Goal: Task Accomplishment & Management: Complete application form

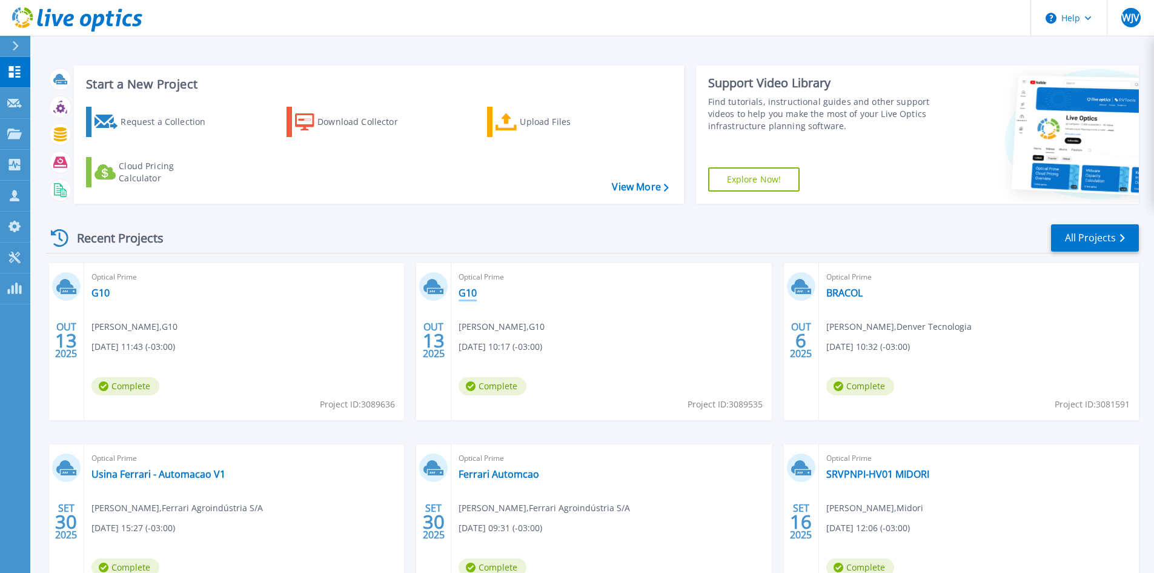
click at [467, 291] on link "G10" at bounding box center [468, 293] width 18 height 12
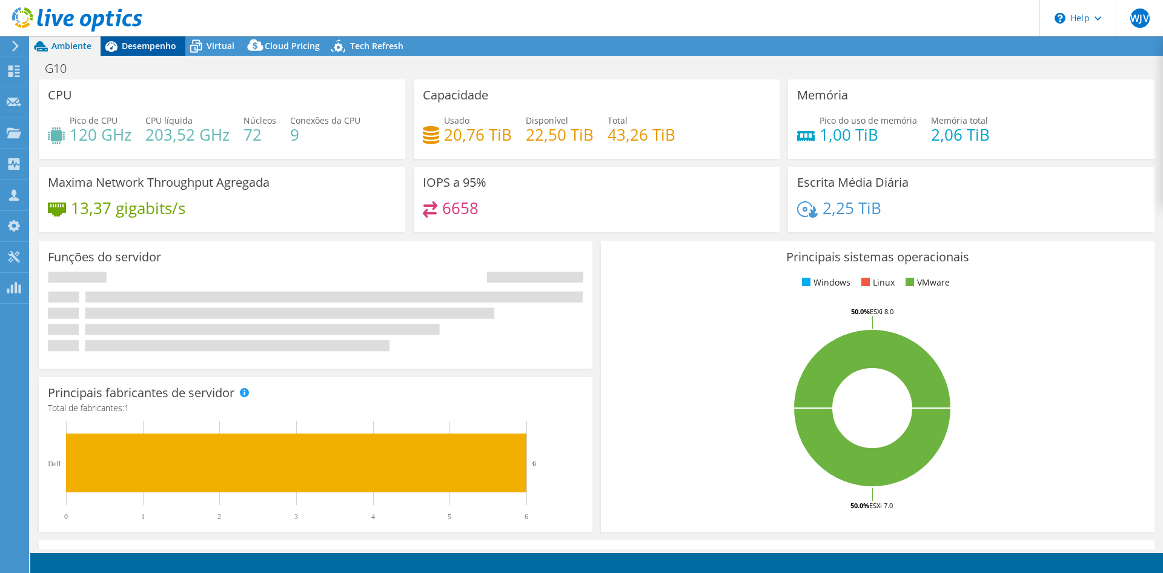
click at [151, 48] on span "Desempenho" at bounding box center [149, 46] width 55 height 12
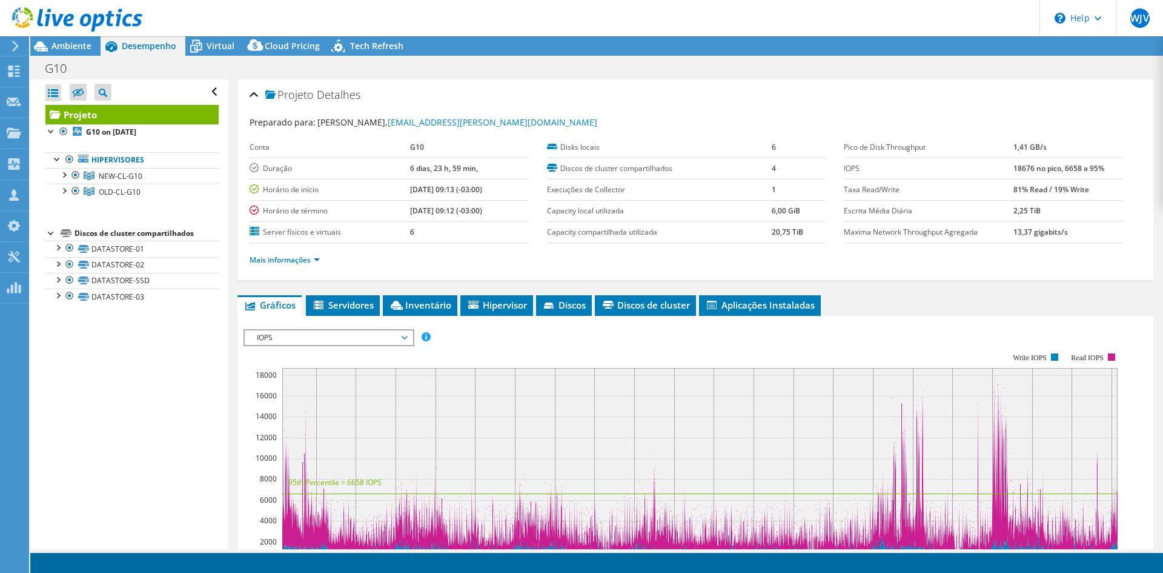
radio input "true"
radio input "false"
click at [150, 39] on div "Desempenho" at bounding box center [143, 45] width 85 height 19
click at [67, 175] on div at bounding box center [64, 174] width 12 height 12
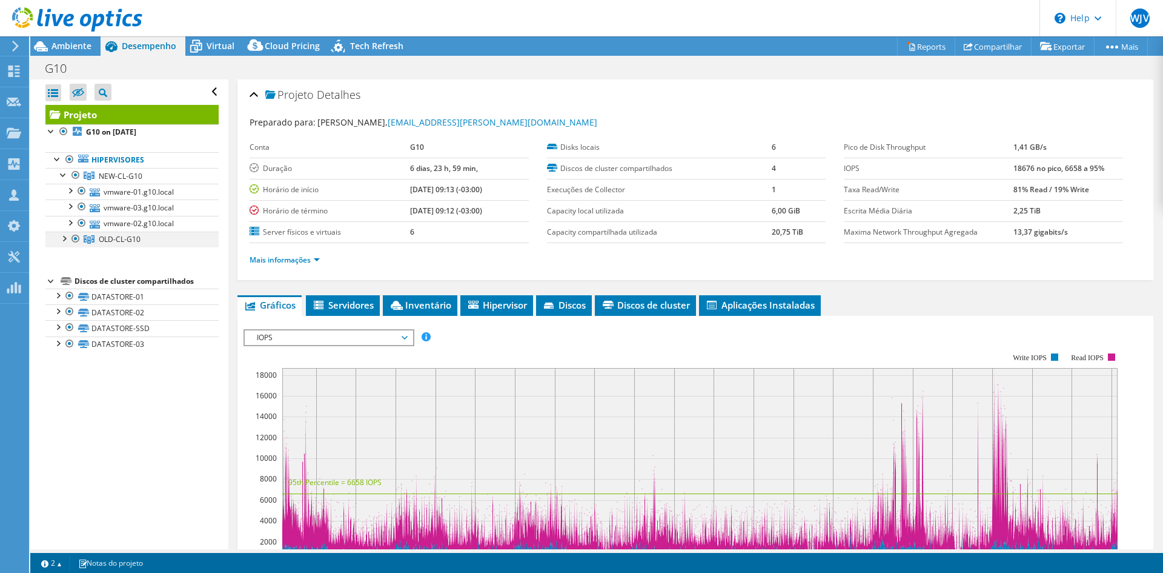
click at [61, 238] on div at bounding box center [64, 237] width 12 height 12
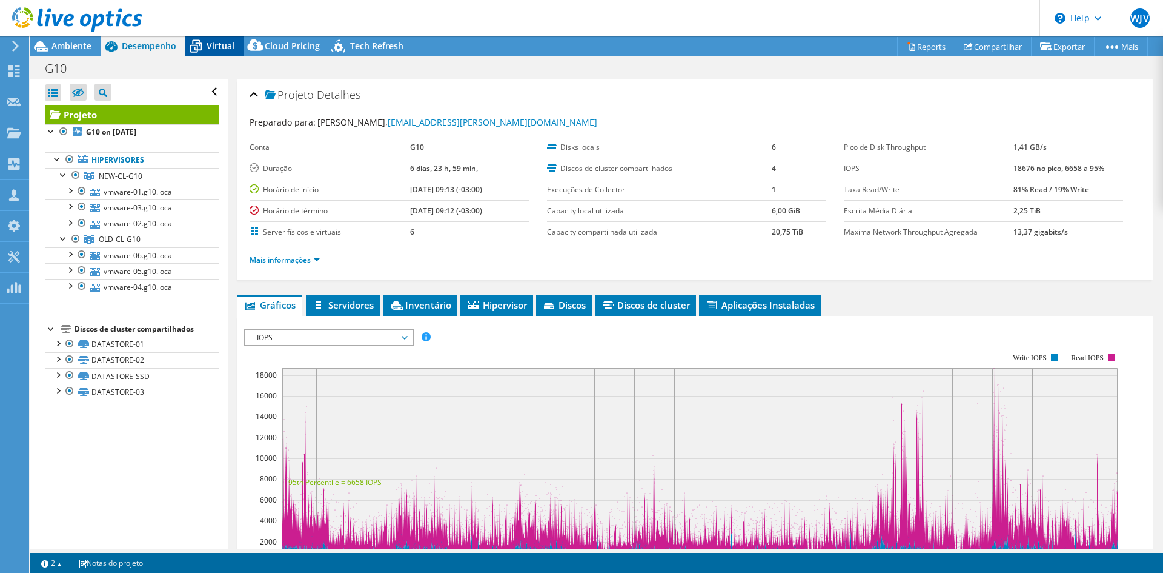
click at [225, 49] on span "Virtual" at bounding box center [221, 46] width 28 height 12
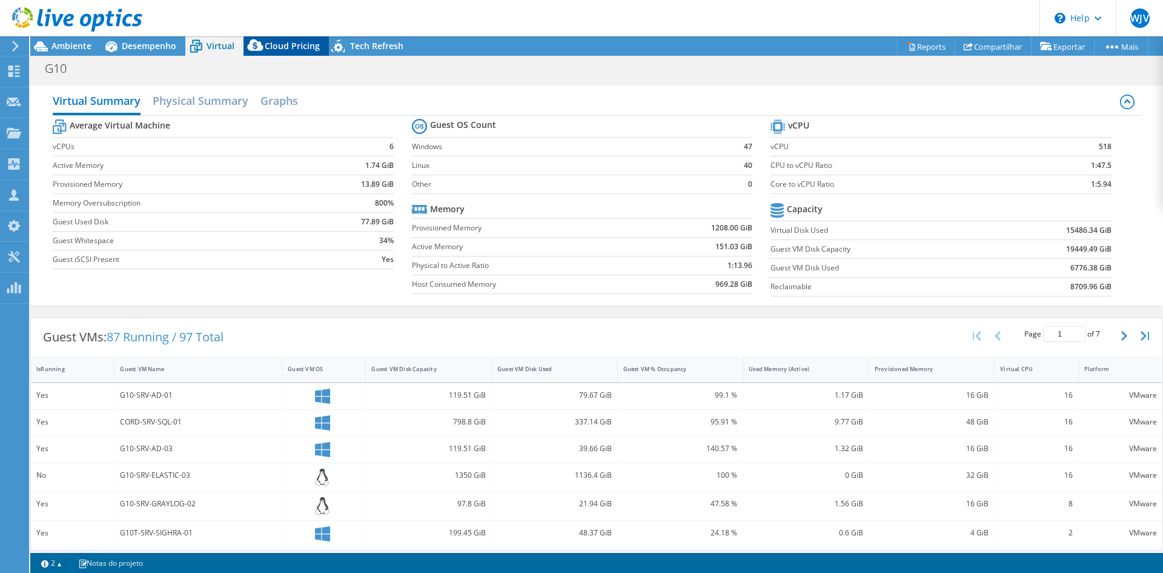
click at [276, 41] on span "Cloud Pricing" at bounding box center [292, 46] width 55 height 12
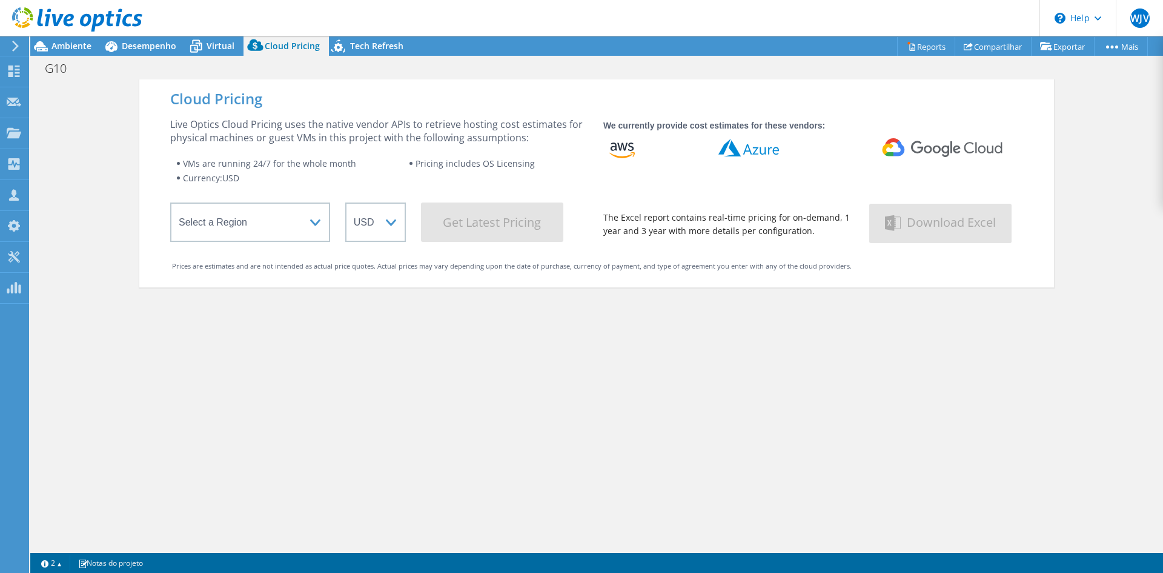
click at [85, 38] on div at bounding box center [71, 20] width 142 height 41
click at [82, 47] on span "Ambiente" at bounding box center [72, 46] width 40 height 12
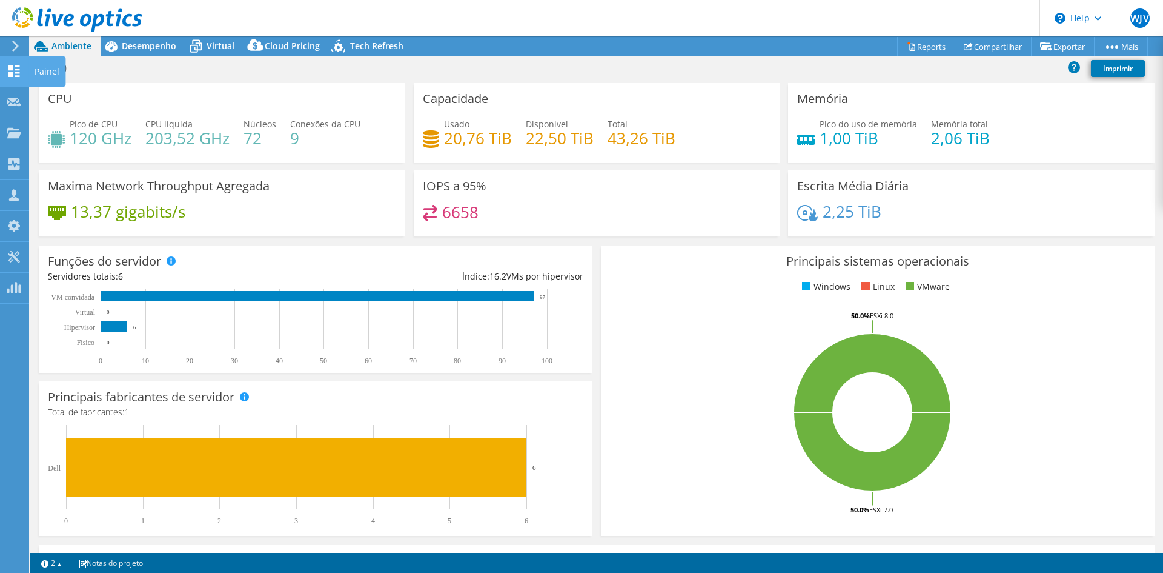
click at [16, 71] on icon at bounding box center [14, 71] width 15 height 12
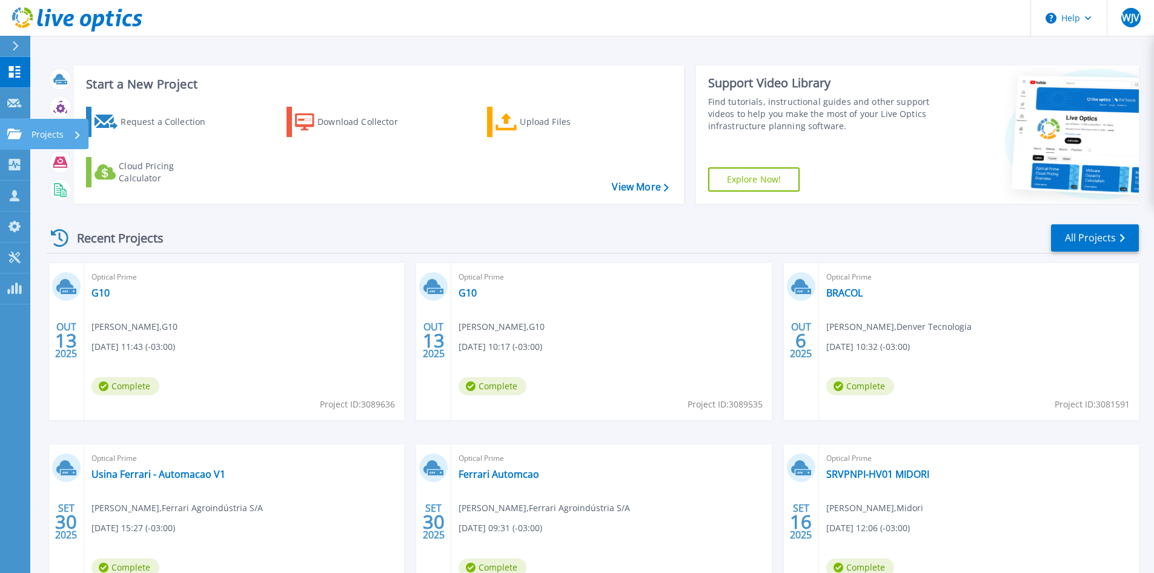
click at [15, 133] on icon at bounding box center [14, 133] width 15 height 10
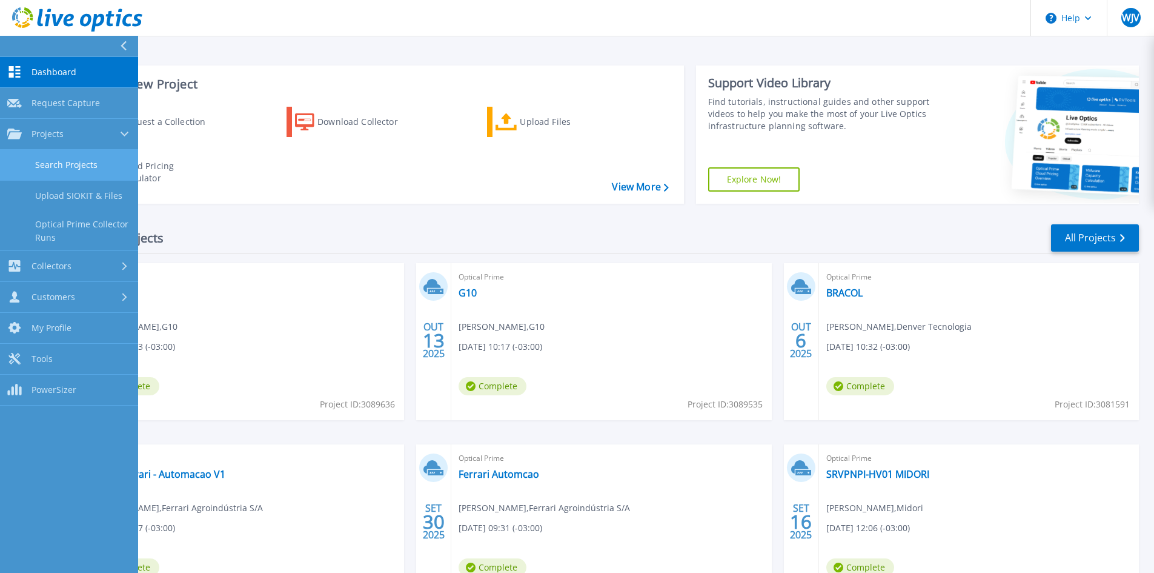
click at [93, 174] on link "Search Projects" at bounding box center [69, 165] width 138 height 31
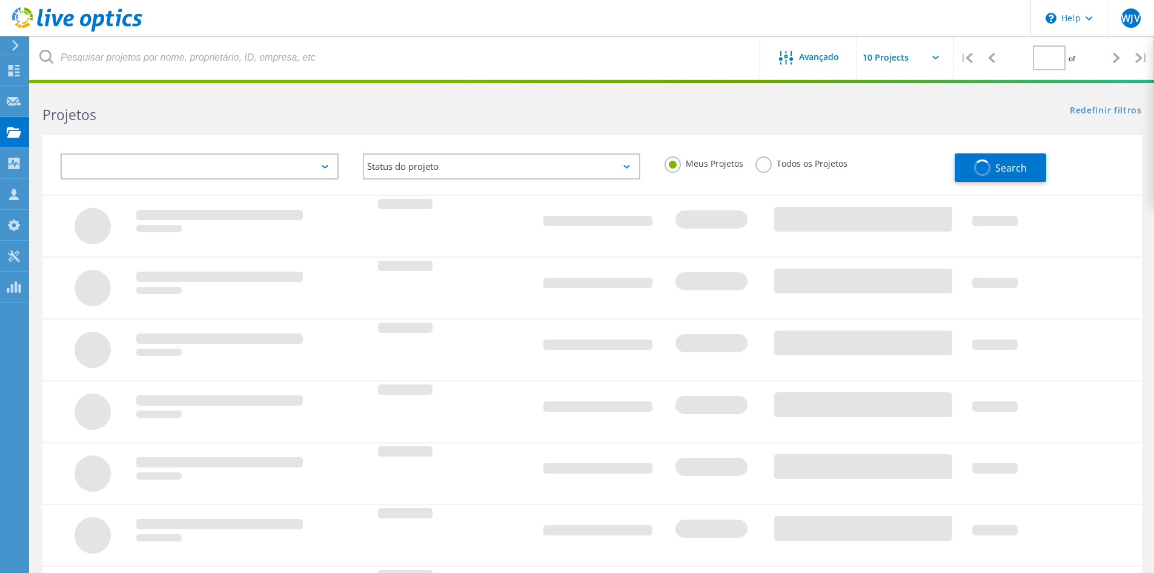
type input "1"
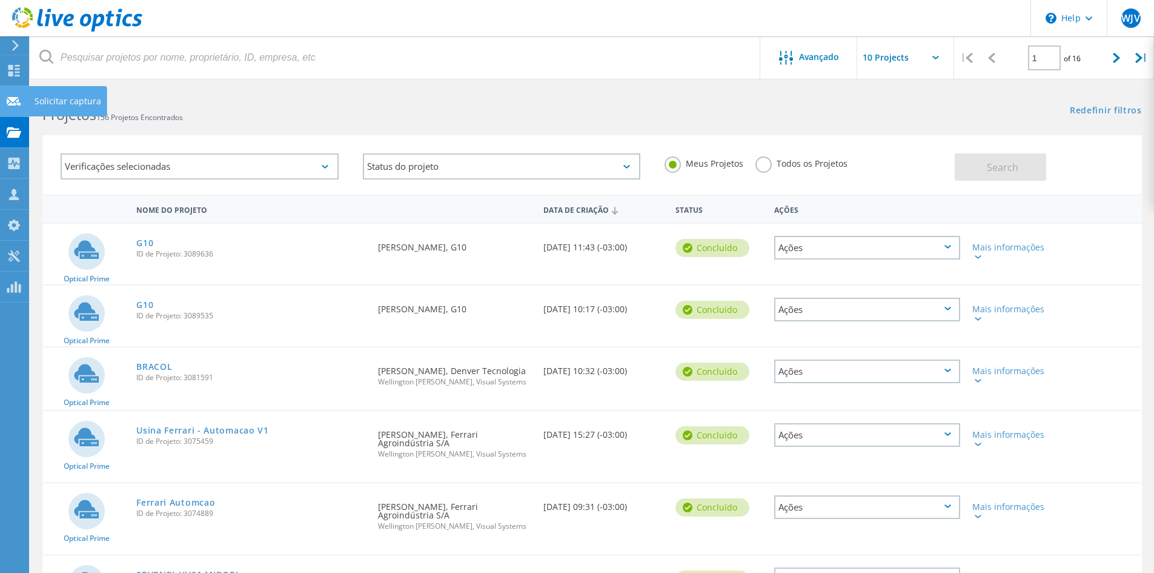
click at [15, 102] on icon at bounding box center [14, 102] width 15 height 12
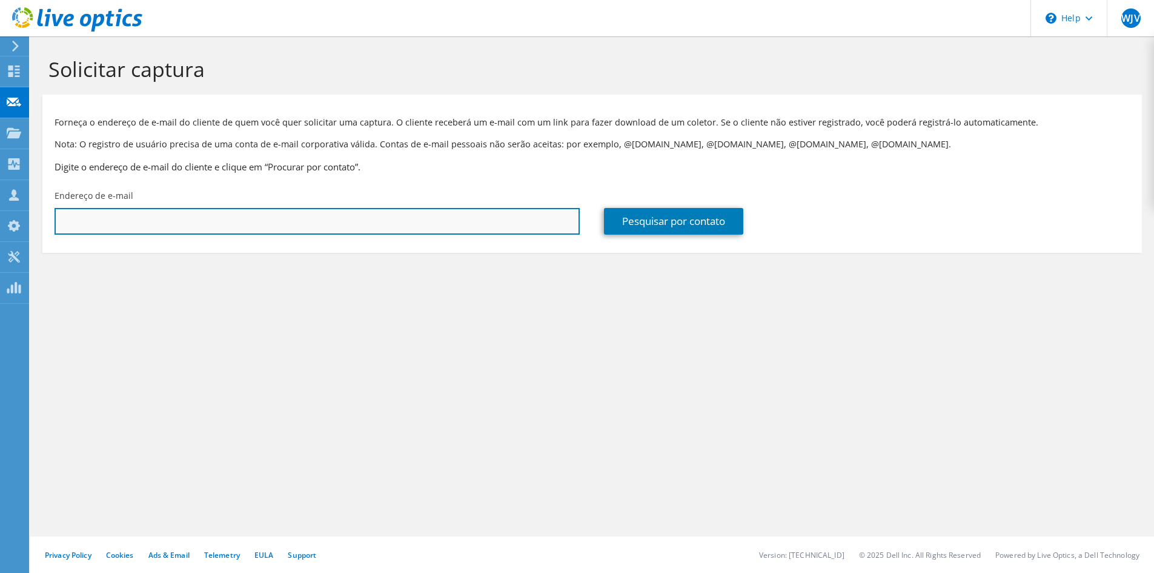
click at [107, 211] on input "text" at bounding box center [317, 221] width 525 height 27
type input "[EMAIL_ADDRESS][DOMAIN_NAME]"
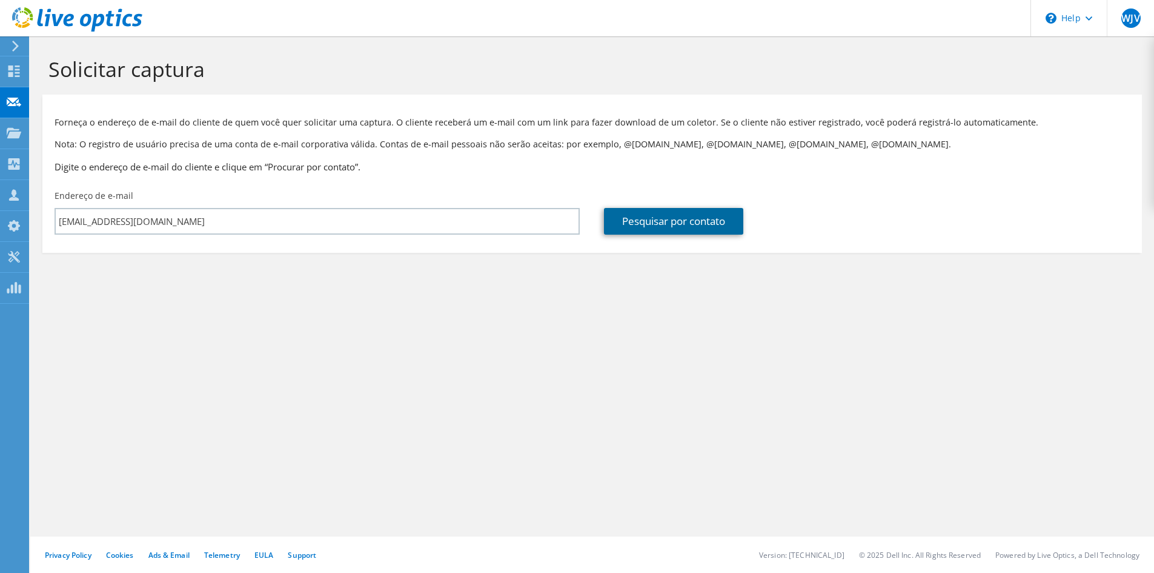
click at [627, 229] on link "Pesquisar por contato" at bounding box center [673, 221] width 139 height 27
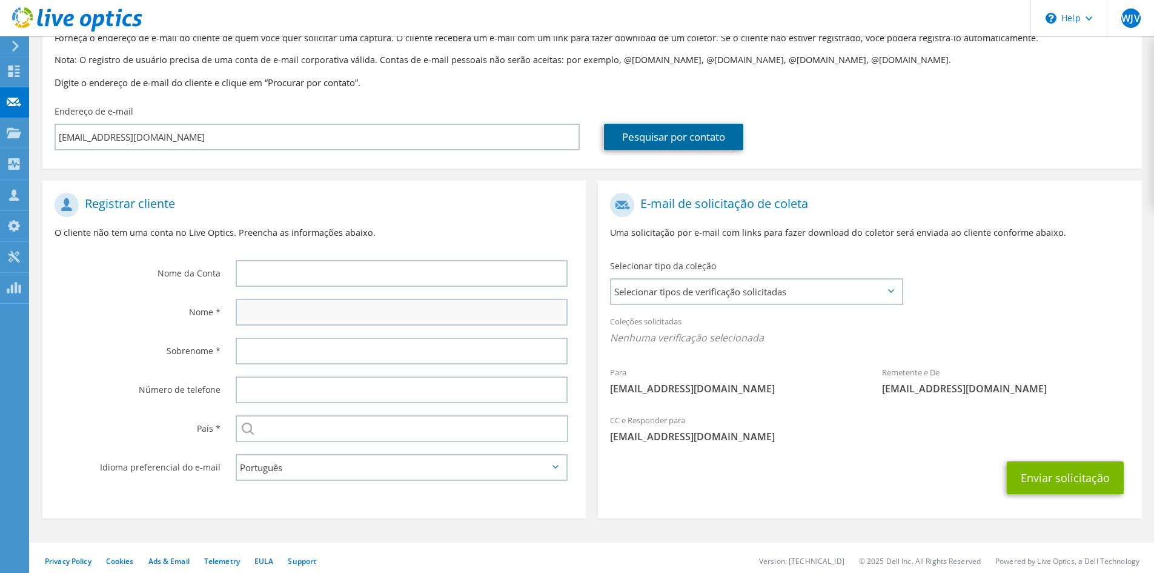
scroll to position [90, 0]
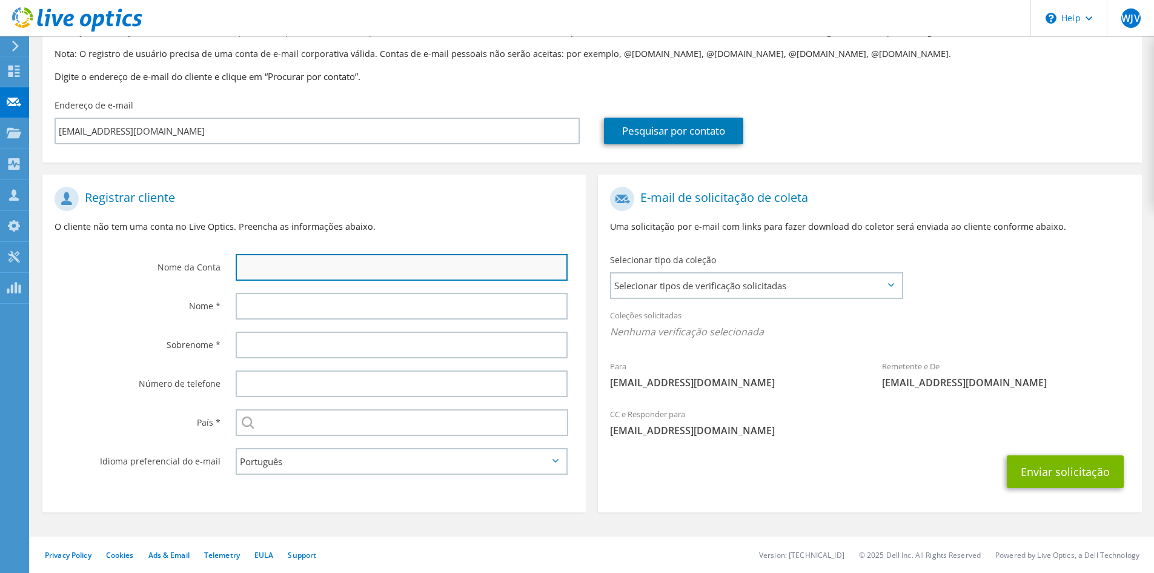
click at [296, 265] on input "text" at bounding box center [402, 267] width 332 height 27
drag, startPoint x: 299, startPoint y: 264, endPoint x: 191, endPoint y: 256, distance: 108.7
click at [191, 256] on div "Nome da Conta [PERSON_NAME]" at bounding box center [313, 234] width 543 height 106
type input "[GEOGRAPHIC_DATA]"
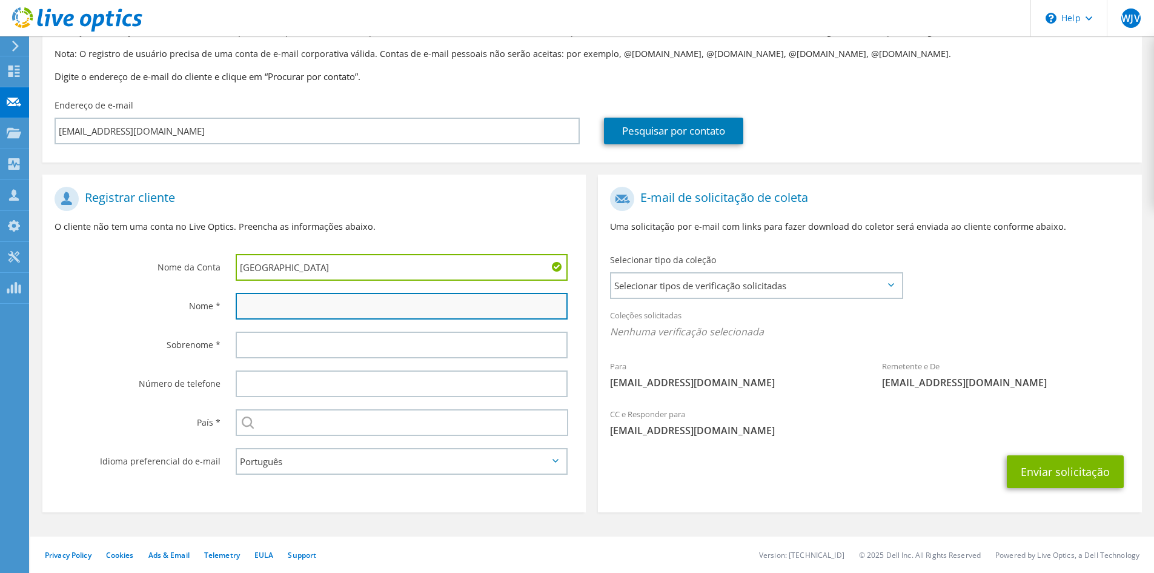
click at [276, 311] on input "text" at bounding box center [402, 306] width 332 height 27
type input "[PERSON_NAME]"
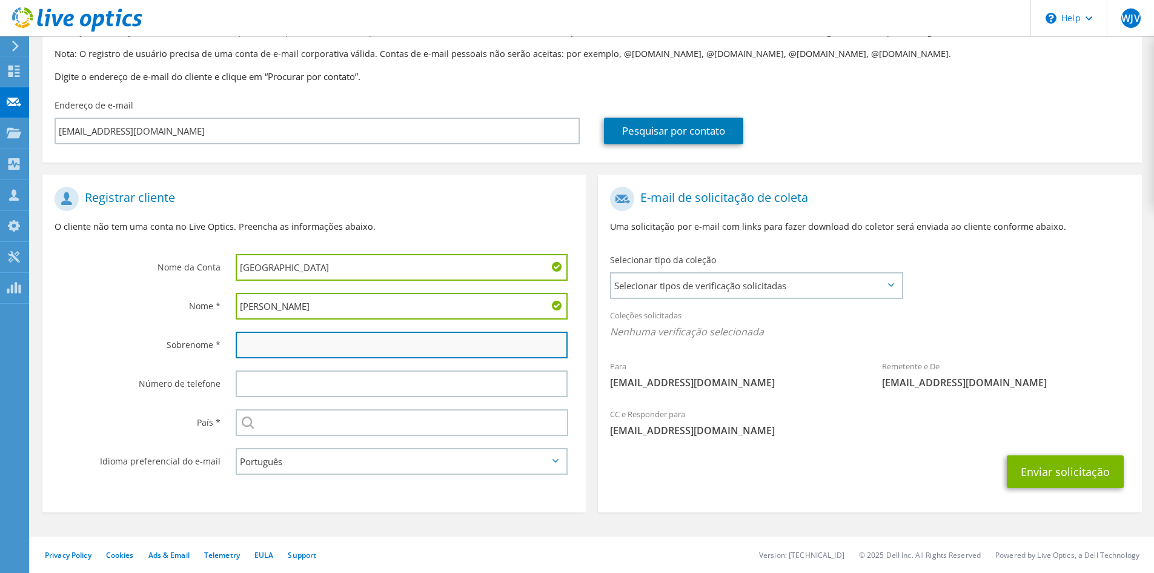
click at [333, 342] on input "text" at bounding box center [402, 344] width 332 height 27
type input "Poli"
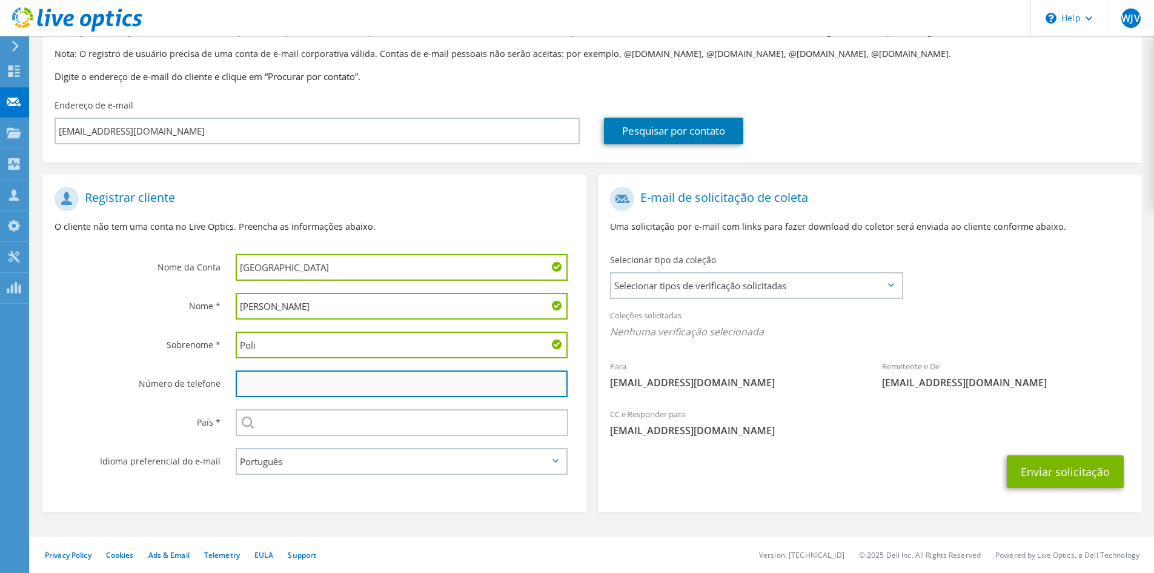
click at [313, 380] on input "text" at bounding box center [402, 383] width 332 height 27
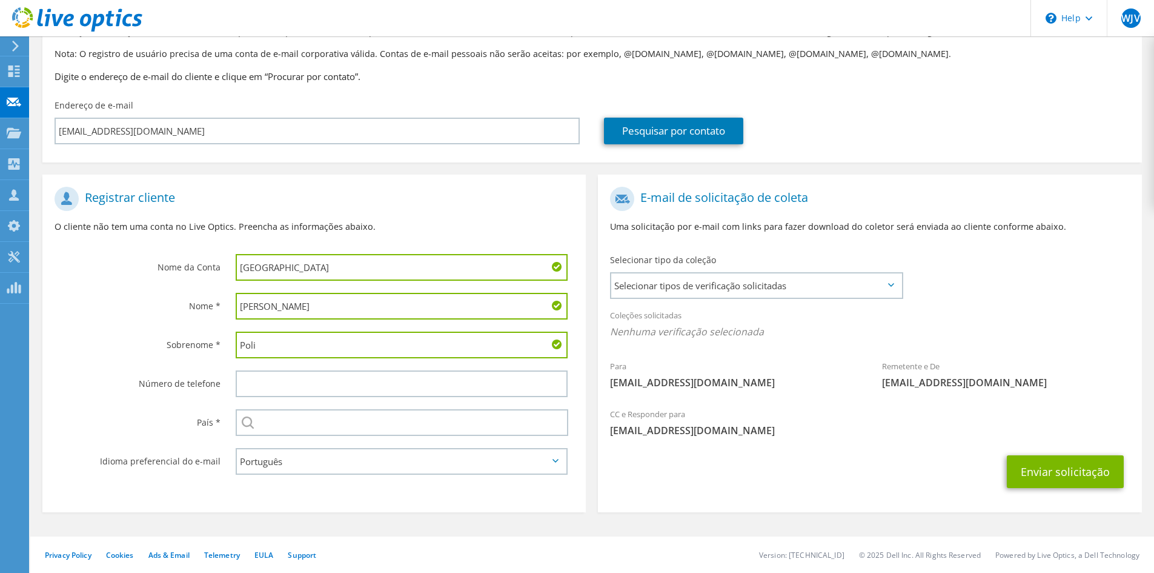
click at [252, 417] on div "Selecionar [GEOGRAPHIC_DATA] Emirados Árabes Unidos [GEOGRAPHIC_DATA] [GEOGRAPH…" at bounding box center [402, 422] width 332 height 27
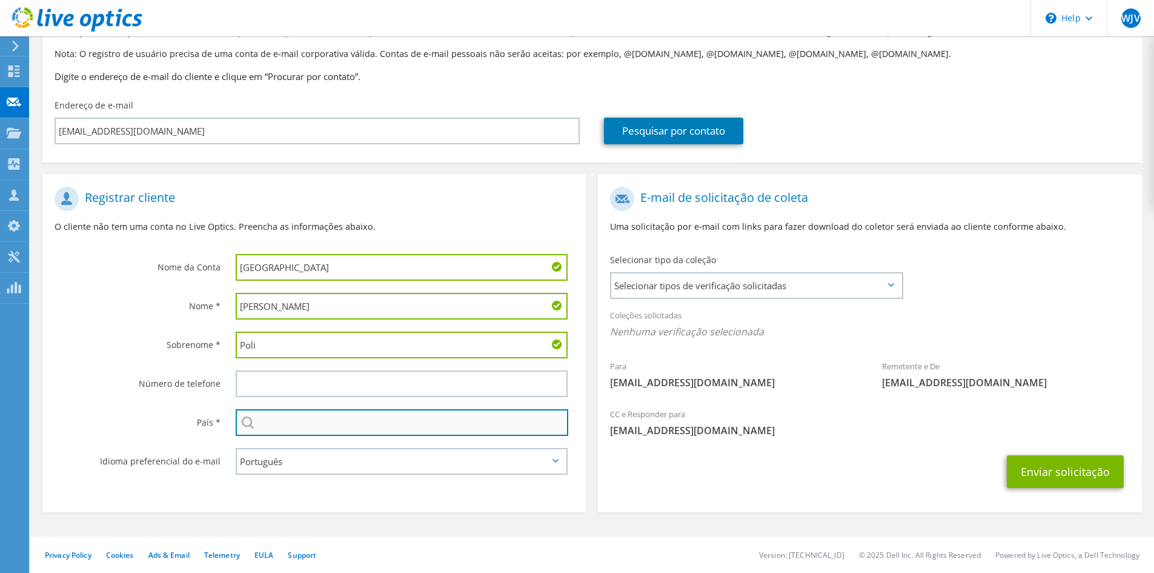
click at [287, 418] on input "text" at bounding box center [402, 422] width 333 height 27
type input "[GEOGRAPHIC_DATA]"
type input "18997680808"
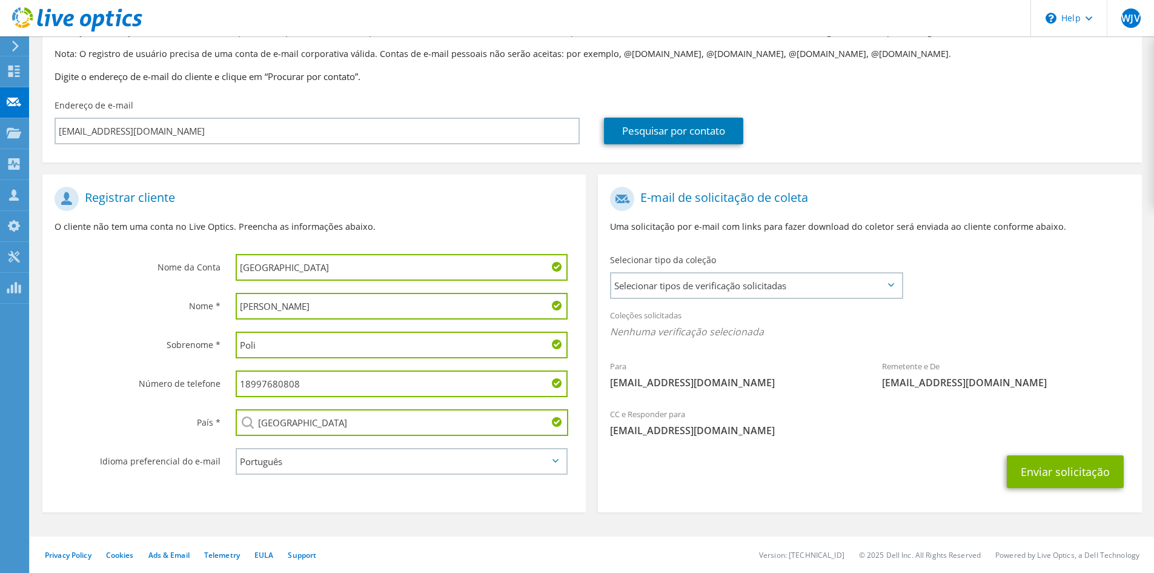
drag, startPoint x: 319, startPoint y: 387, endPoint x: 182, endPoint y: 375, distance: 138.1
click at [182, 375] on div "Número de telefone 18997680808" at bounding box center [313, 383] width 543 height 39
click at [149, 414] on label "País *" at bounding box center [138, 418] width 166 height 19
click at [717, 299] on div "Selecionar tipos de verificação solicitadas Server Virtualization Optical Prime…" at bounding box center [756, 285] width 293 height 27
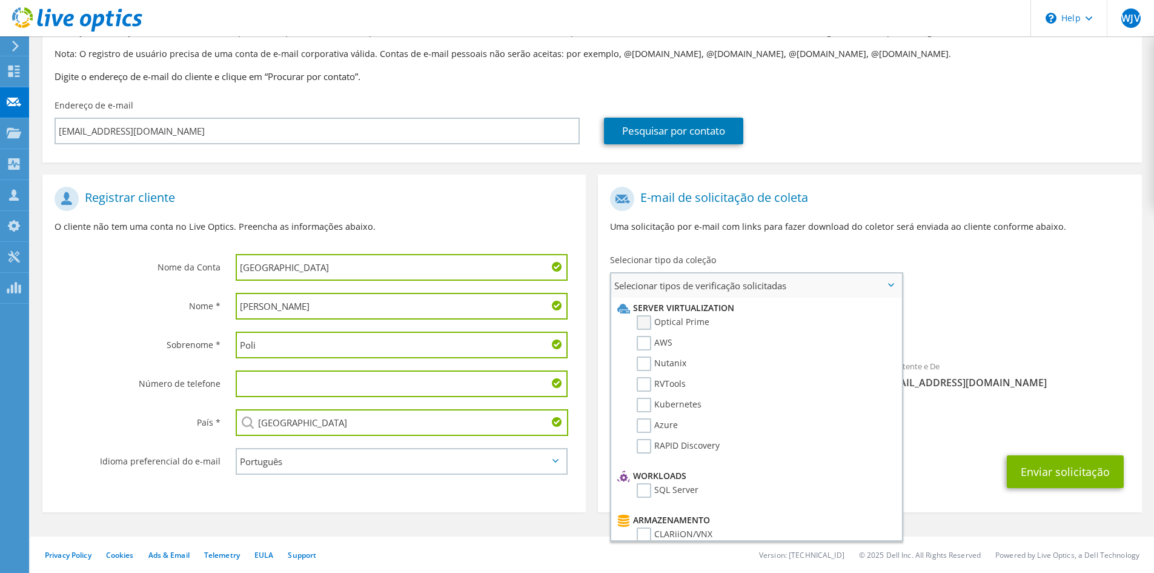
click at [651, 321] on label "Optical Prime" at bounding box center [673, 322] width 73 height 15
click at [0, 0] on input "Optical Prime" at bounding box center [0, 0] width 0 height 0
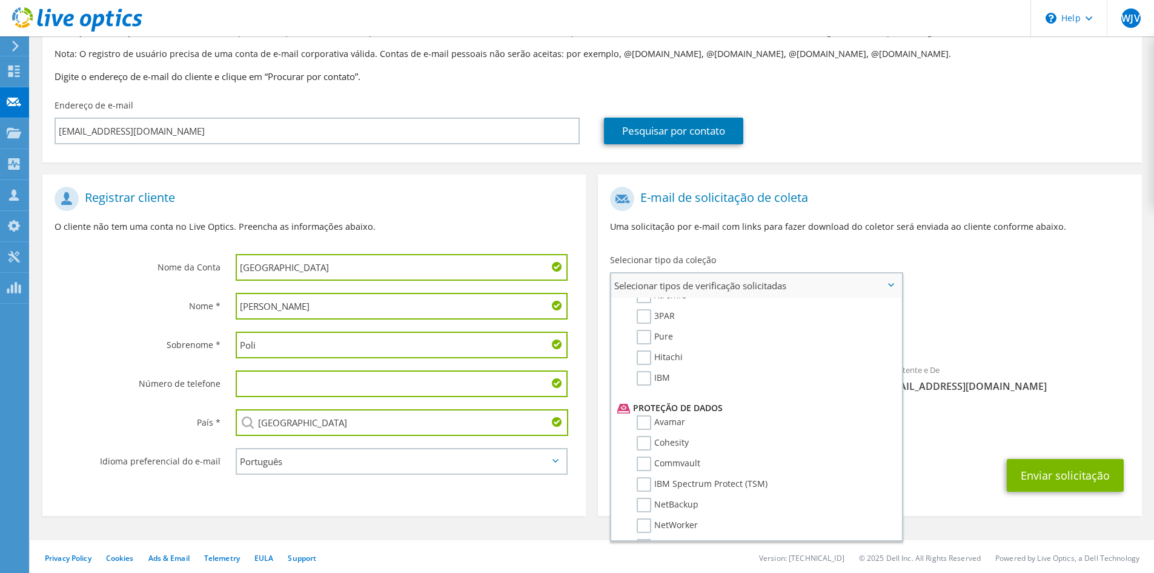
scroll to position [576, 0]
click at [637, 520] on label "Dossier" at bounding box center [661, 520] width 48 height 15
click at [0, 0] on input "Dossier" at bounding box center [0, 0] width 0 height 0
click at [982, 344] on span "Optical Prime Dossier" at bounding box center [869, 335] width 519 height 20
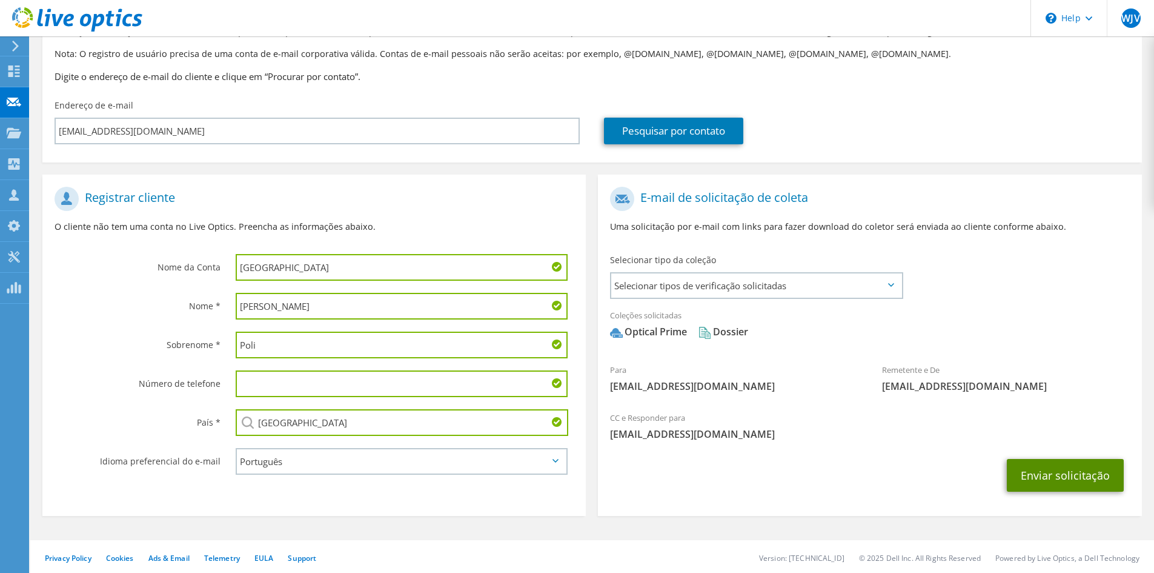
click at [1039, 471] on button "Enviar solicitação" at bounding box center [1065, 475] width 117 height 33
